Goal: Navigation & Orientation: Find specific page/section

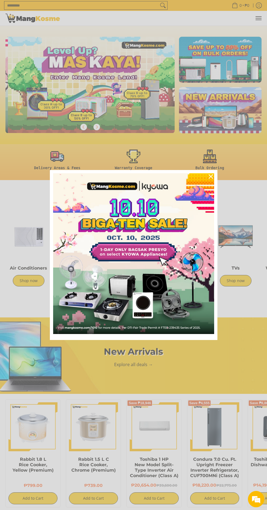
scroll to position [0, 169]
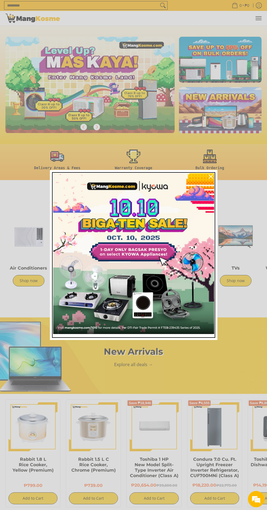
click at [203, 182] on img "Marketing offer form" at bounding box center [133, 253] width 161 height 161
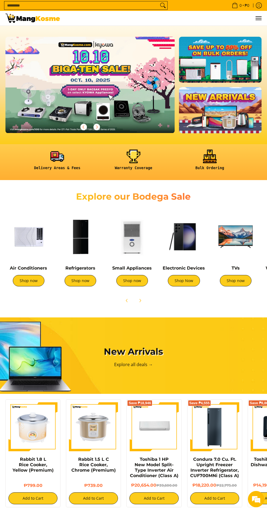
click at [27, 240] on img at bounding box center [28, 237] width 46 height 46
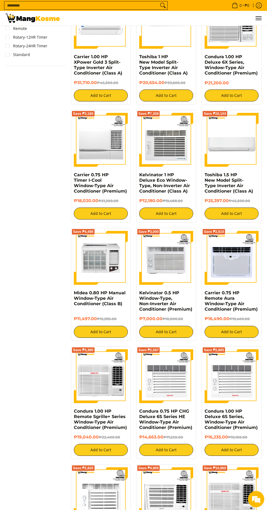
scroll to position [472, 0]
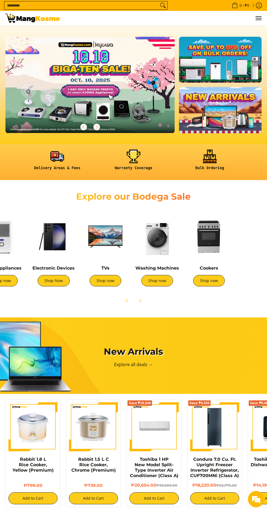
scroll to position [0, 132]
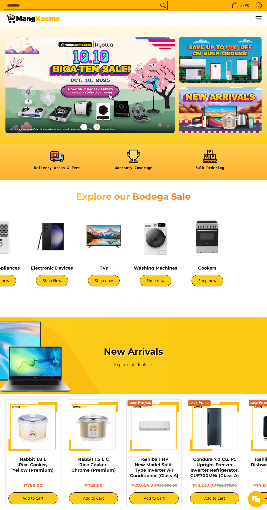
click at [155, 280] on link "Shop now" at bounding box center [156, 280] width 32 height 11
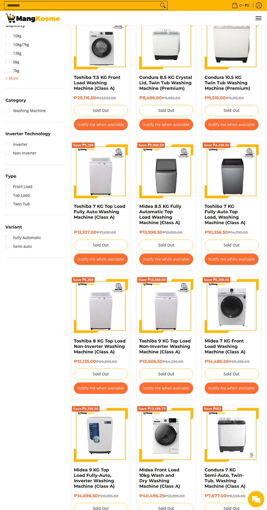
scroll to position [239, 0]
